Goal: Information Seeking & Learning: Learn about a topic

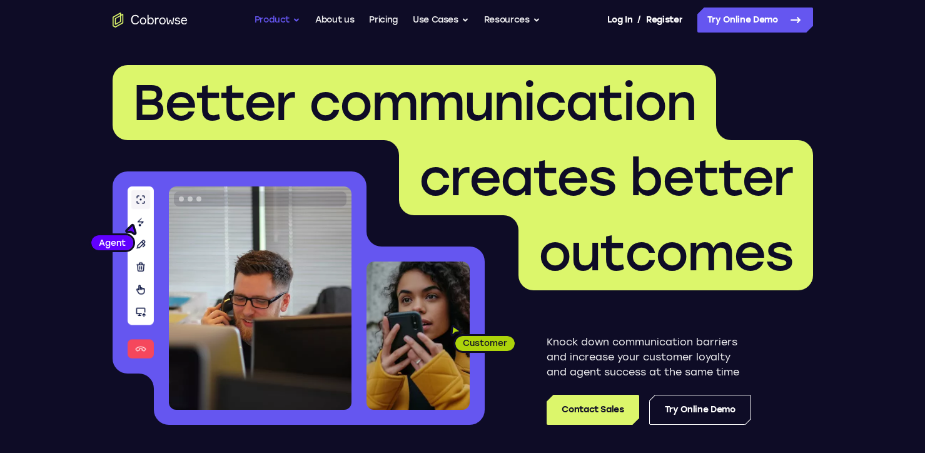
click at [266, 16] on button "Product" at bounding box center [278, 20] width 46 height 25
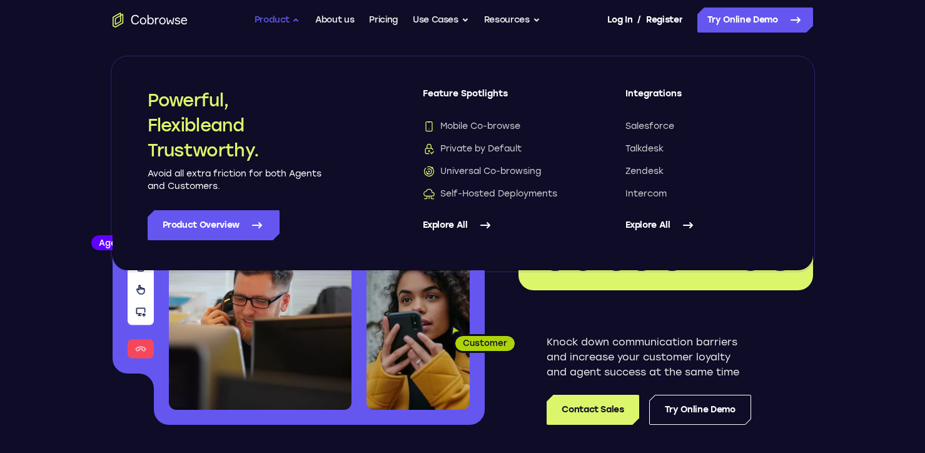
click at [266, 16] on button "Product" at bounding box center [278, 20] width 46 height 25
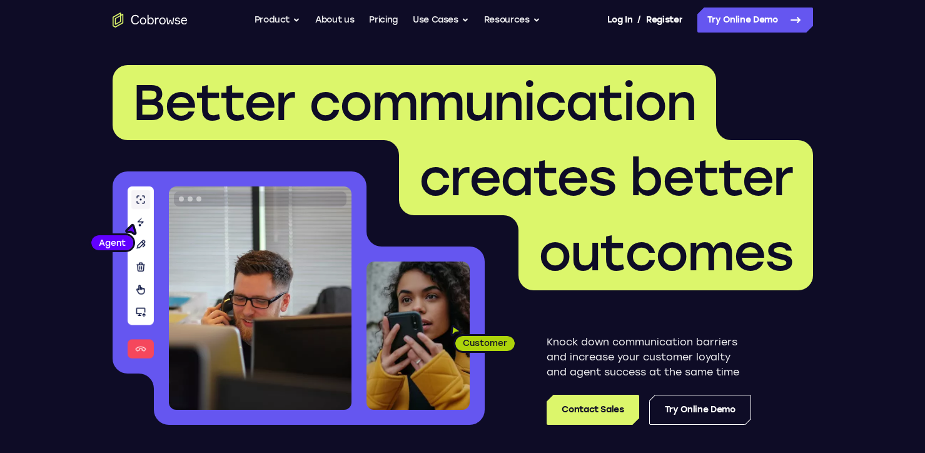
click at [149, 19] on icon "Go to the home page" at bounding box center [150, 20] width 75 height 15
click at [537, 18] on button "Resources" at bounding box center [512, 20] width 56 height 25
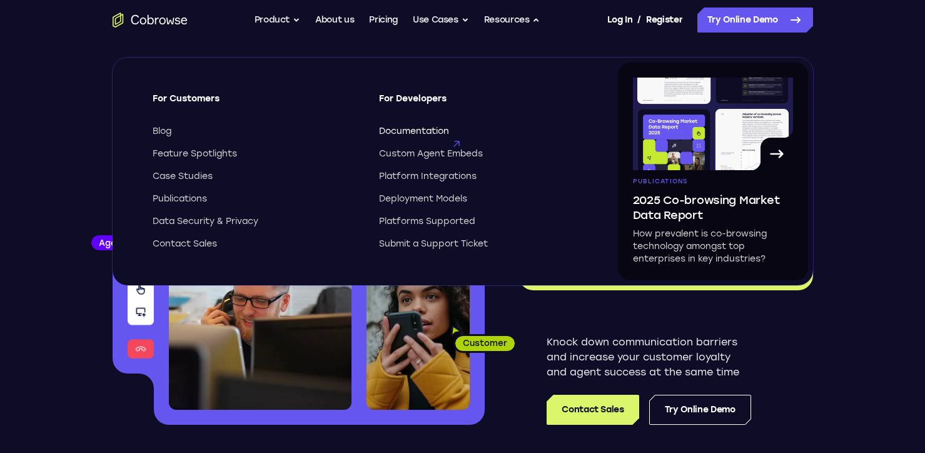
click at [410, 128] on span "Documentation" at bounding box center [414, 131] width 70 height 13
